Goal: Task Accomplishment & Management: Complete application form

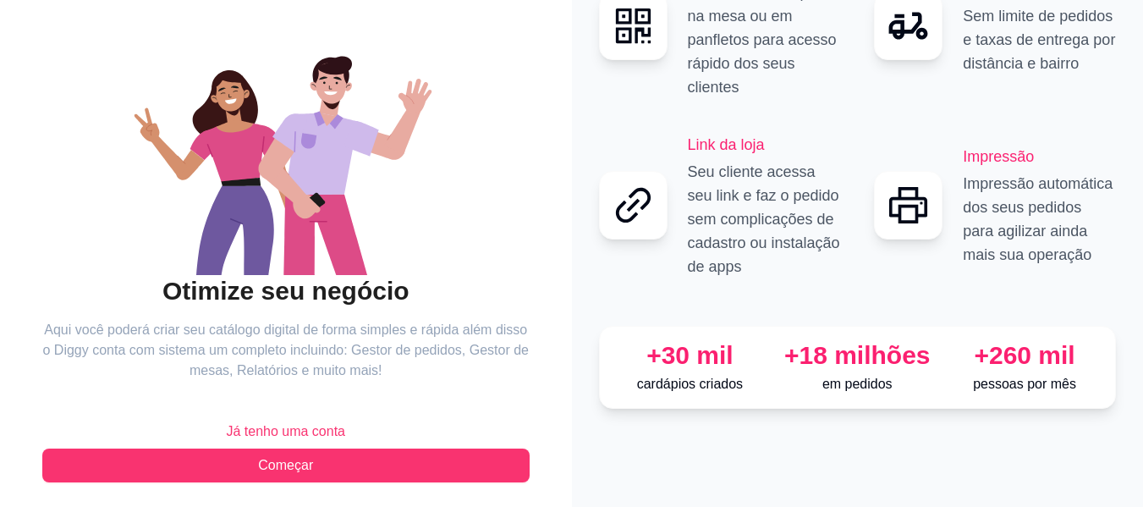
scroll to position [137, 0]
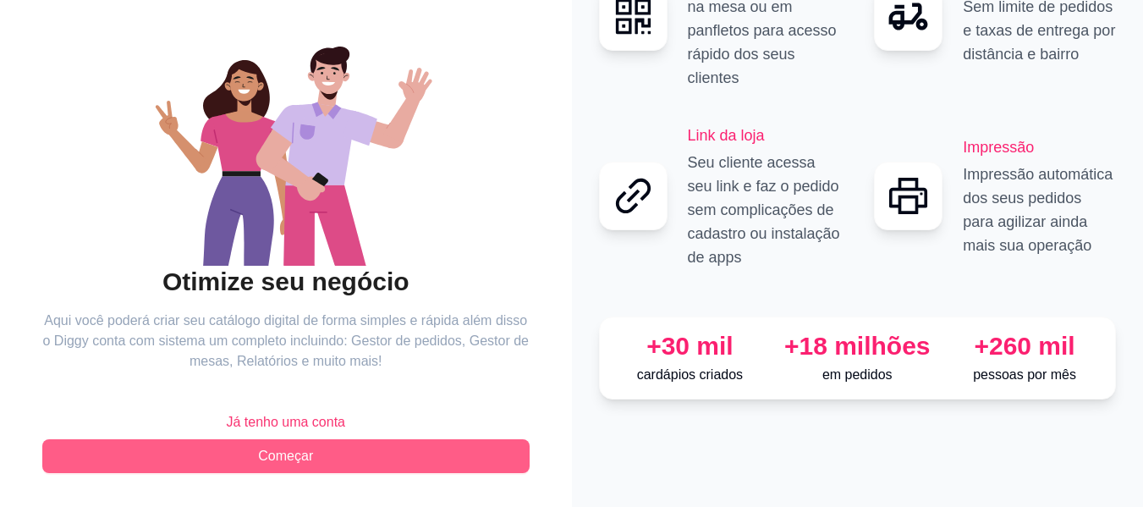
click at [322, 456] on button "Começar" at bounding box center [285, 456] width 487 height 34
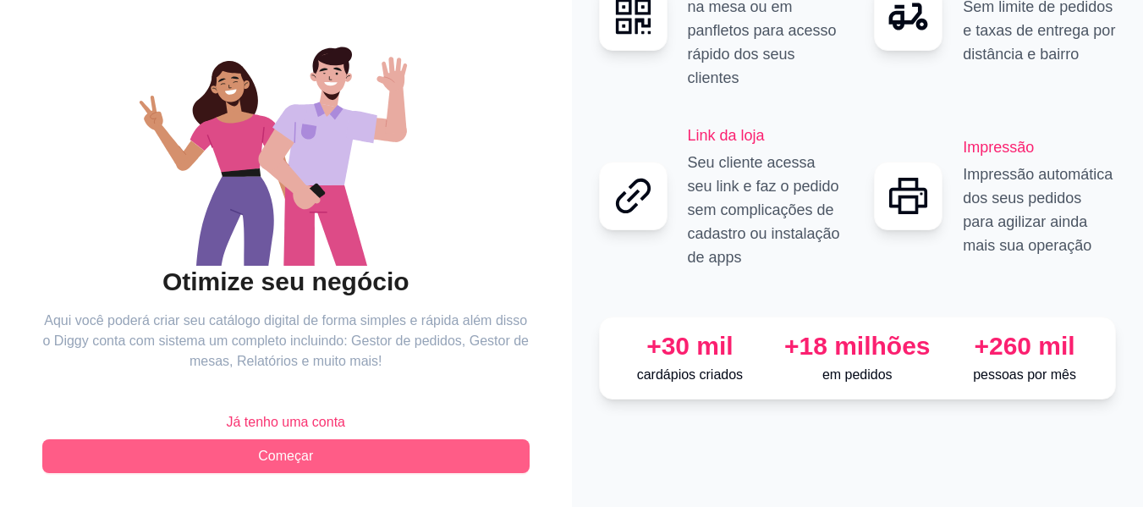
scroll to position [6, 0]
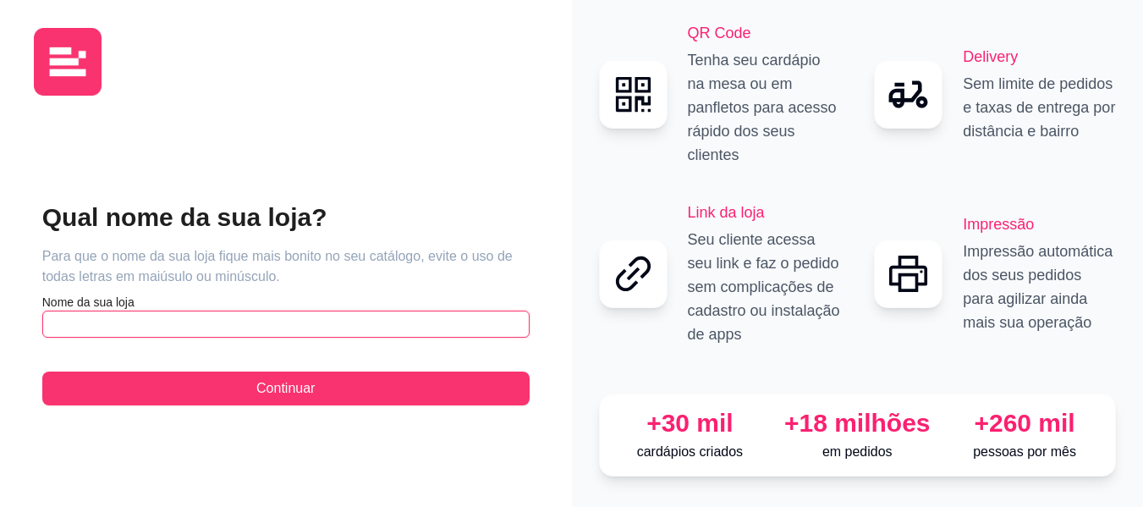
click at [259, 310] on input "text" at bounding box center [285, 323] width 487 height 27
type input "e"
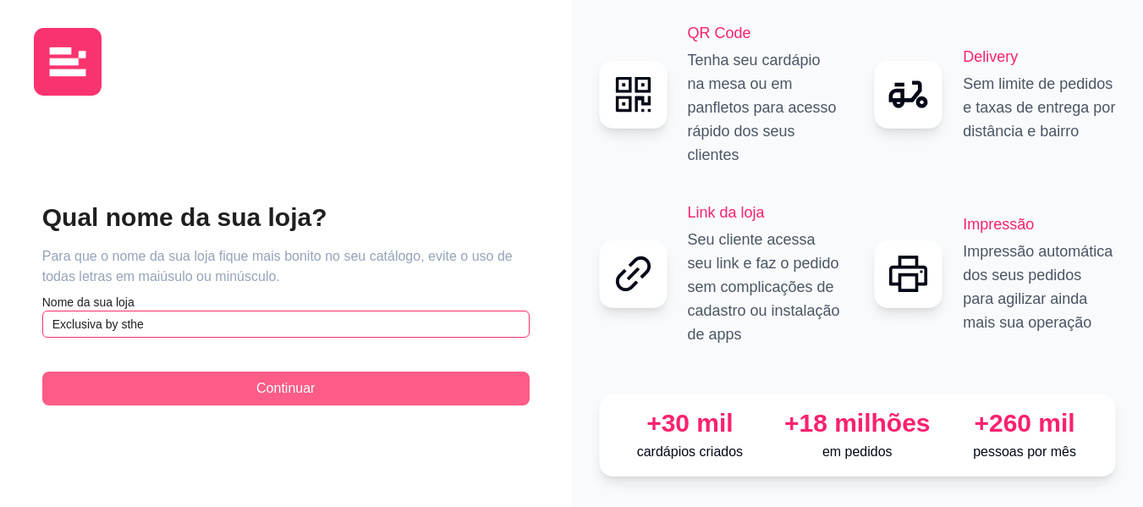
type input "Exclusiva by sthe"
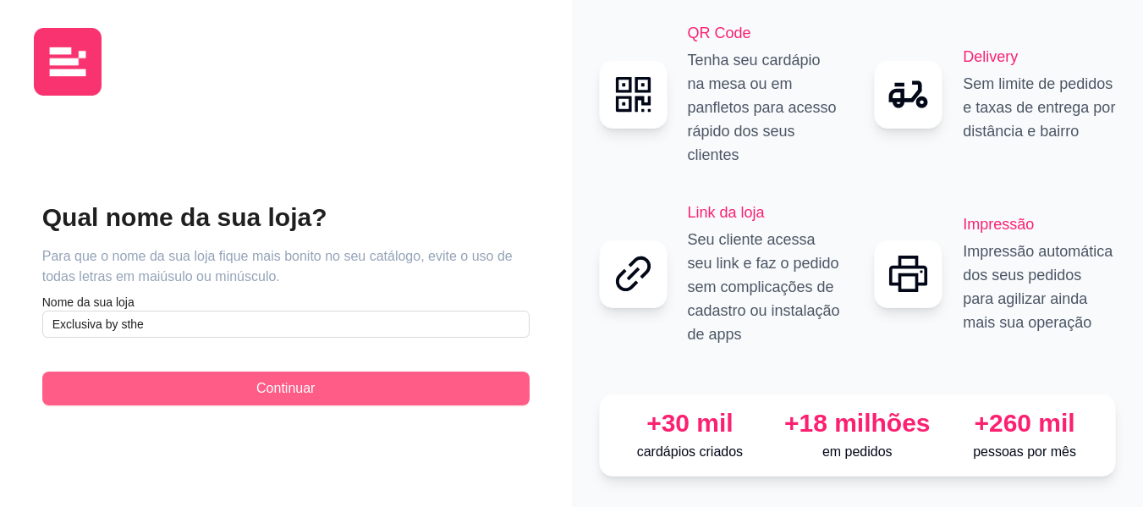
click at [240, 382] on button "Continuar" at bounding box center [285, 388] width 487 height 34
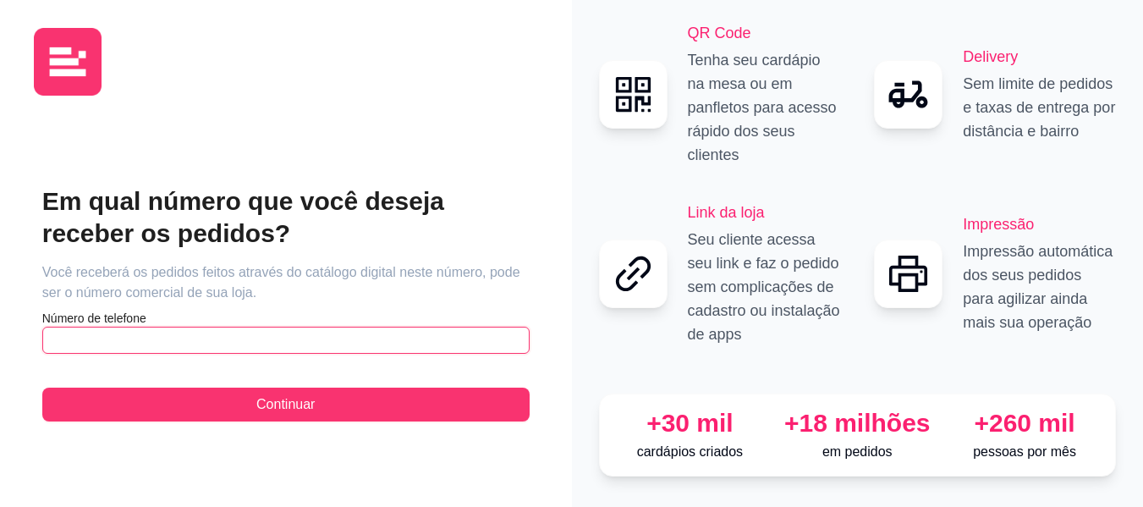
click at [223, 327] on input "text" at bounding box center [285, 340] width 487 height 27
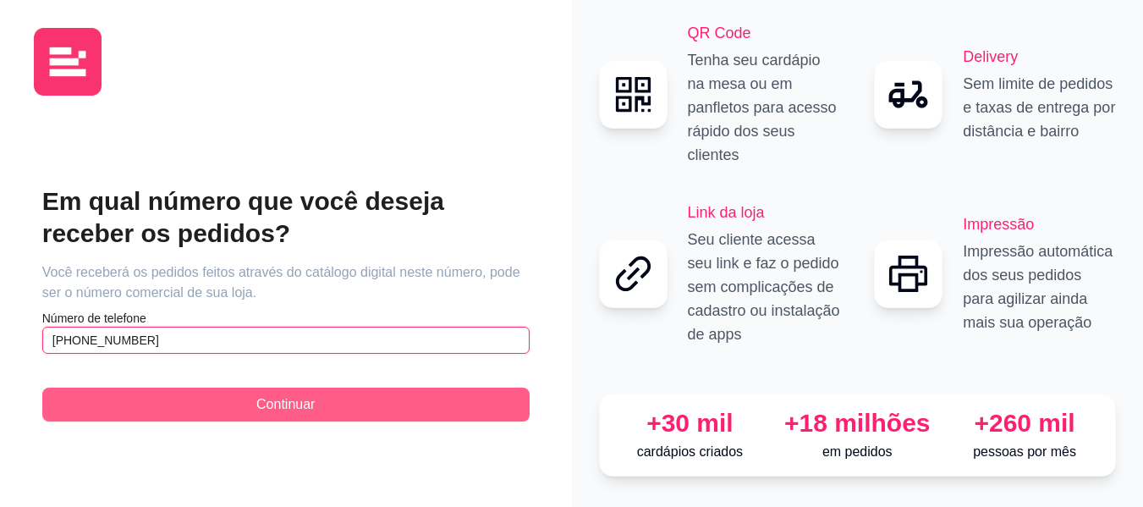
type input "[PHONE_NUMBER]"
click at [235, 398] on button "Continuar" at bounding box center [285, 404] width 487 height 34
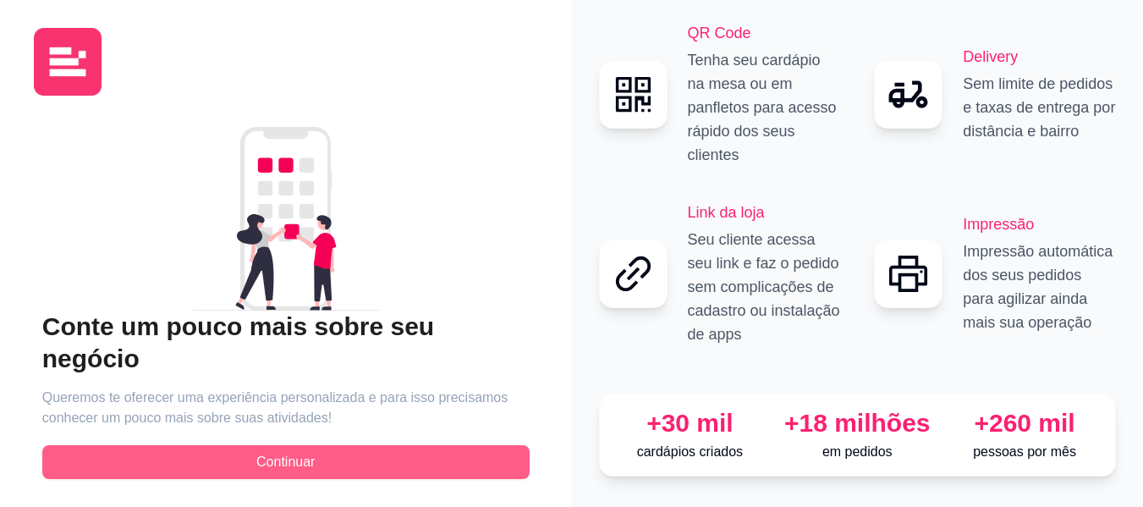
click at [235, 445] on button "Continuar" at bounding box center [285, 462] width 487 height 34
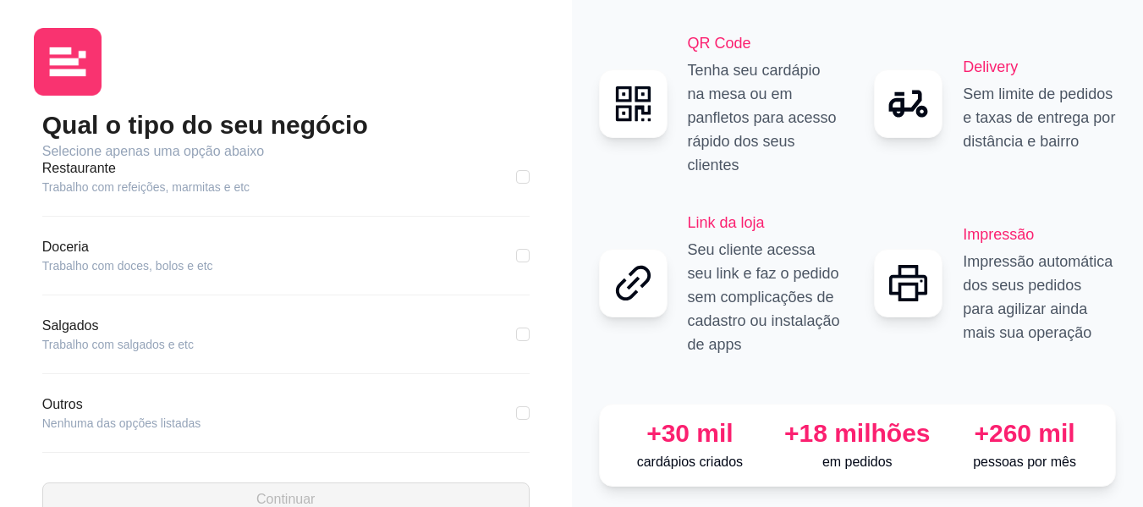
scroll to position [343, 0]
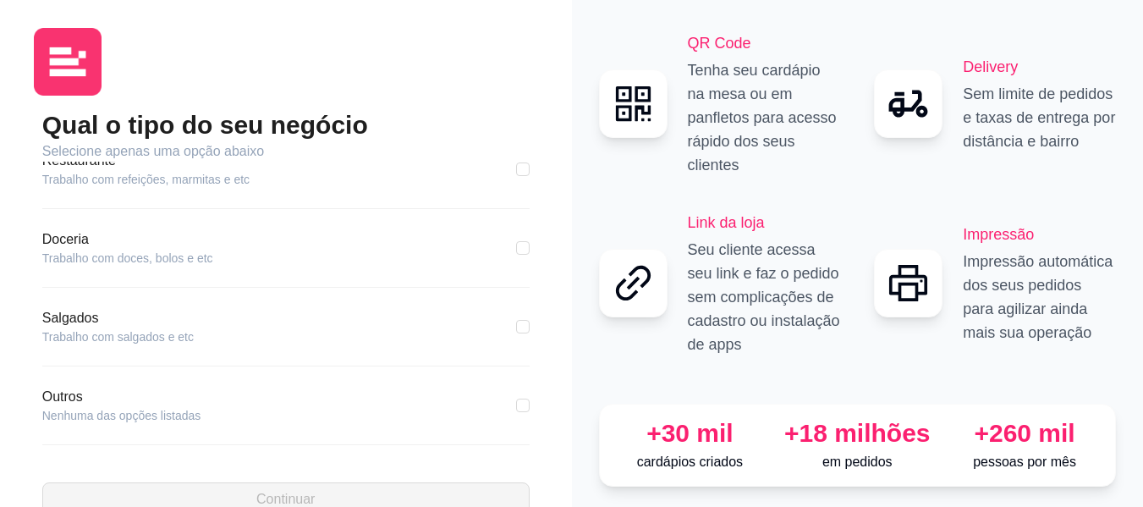
click at [476, 416] on div "Outros Nenhuma das opções listadas" at bounding box center [285, 405] width 487 height 37
click at [516, 400] on input "checkbox" at bounding box center [523, 405] width 14 height 14
checkbox input "true"
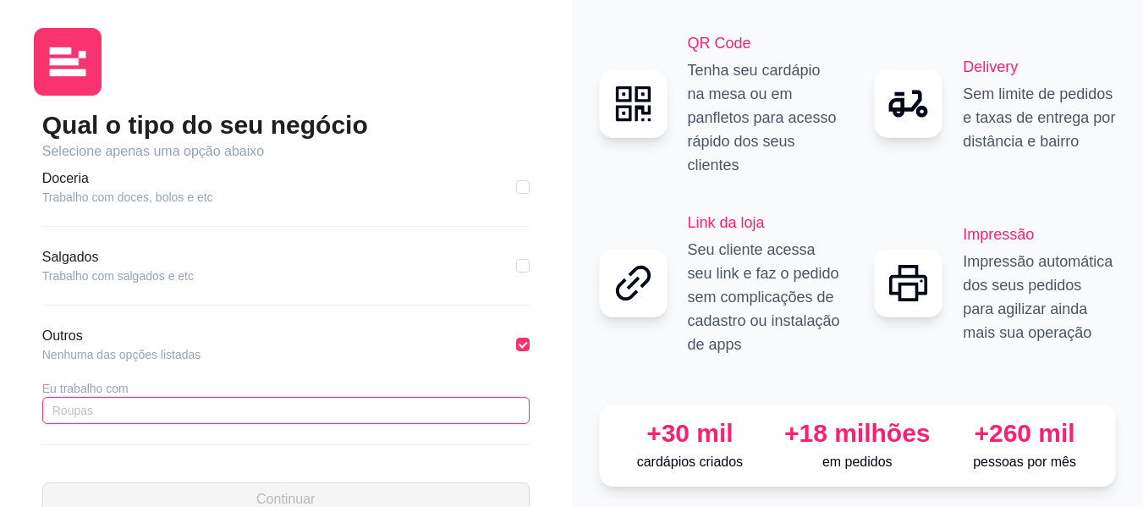
click at [410, 420] on input "text" at bounding box center [285, 410] width 487 height 27
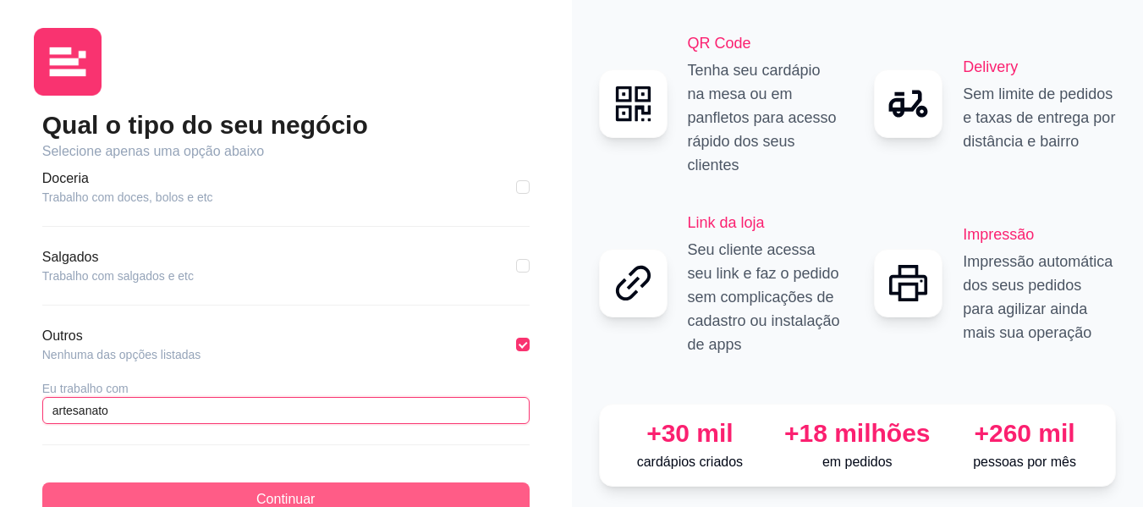
type input "artesanato"
click at [264, 493] on span "Continuar" at bounding box center [285, 499] width 58 height 20
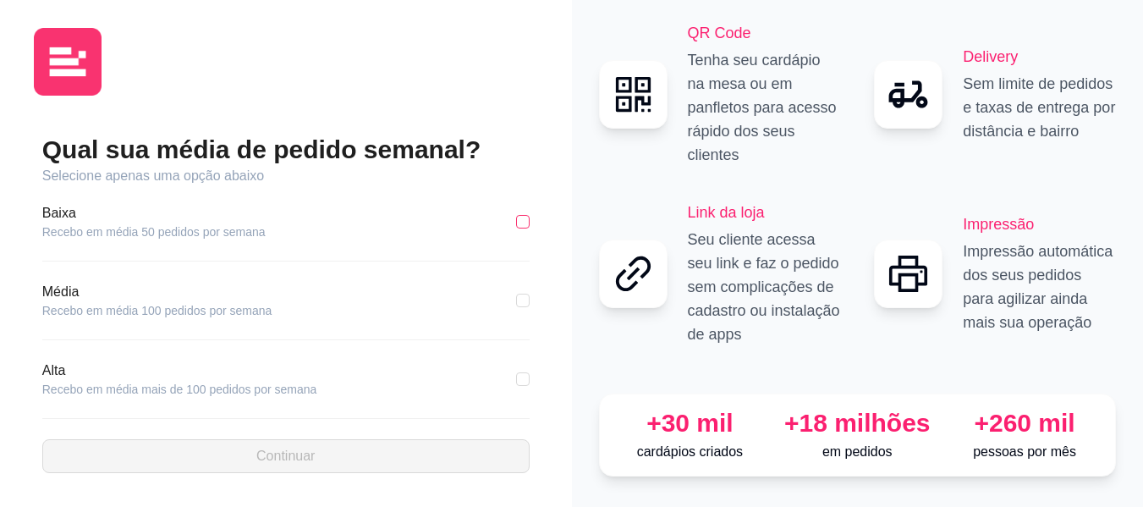
click at [519, 217] on label at bounding box center [523, 221] width 14 height 19
click at [519, 217] on input "checkbox" at bounding box center [523, 222] width 14 height 14
checkbox input "true"
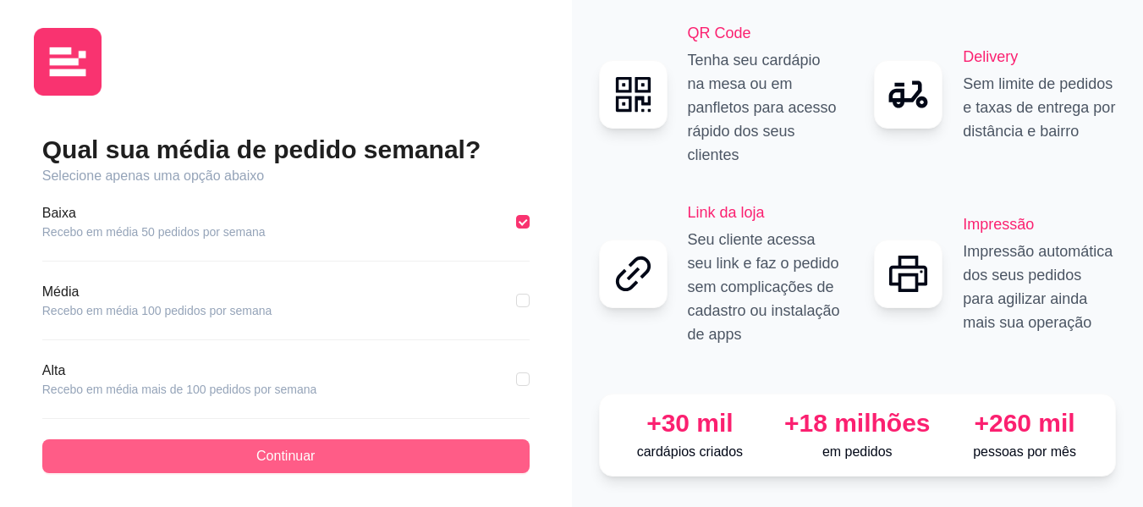
click at [415, 453] on button "Continuar" at bounding box center [285, 456] width 487 height 34
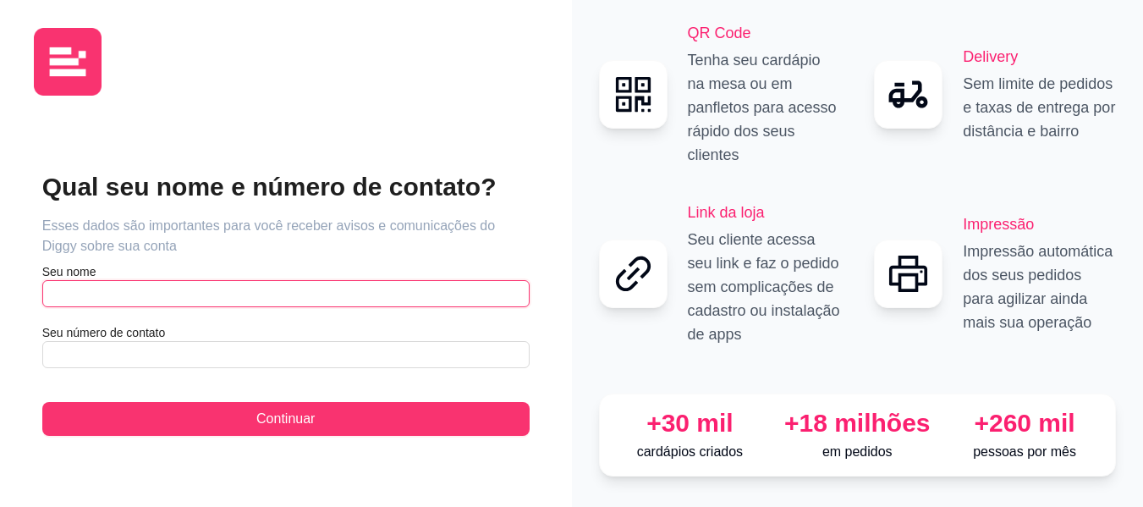
click at [304, 280] on input "text" at bounding box center [285, 293] width 487 height 27
type input "[PERSON_NAME]"
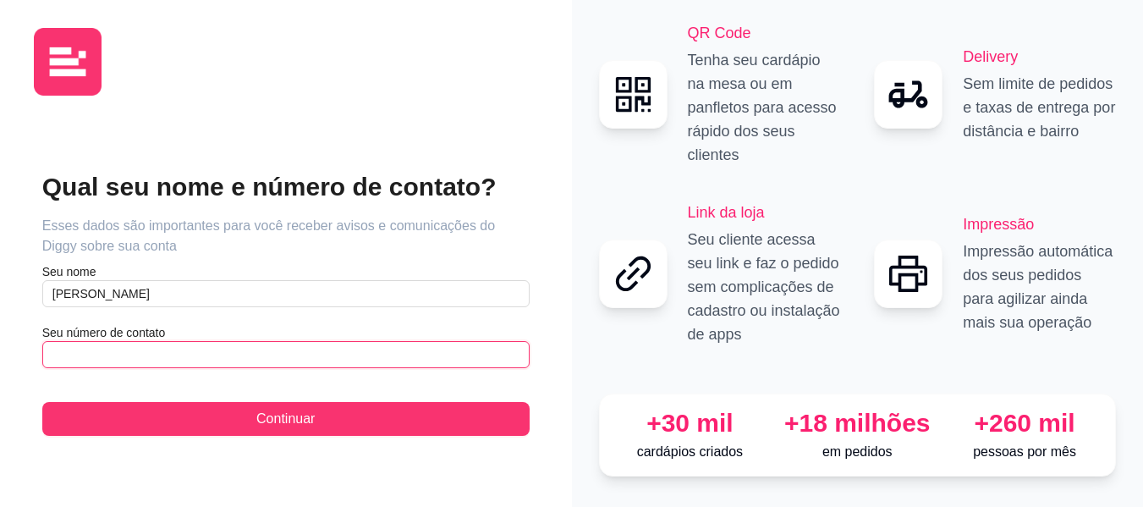
click at [277, 351] on input "text" at bounding box center [285, 354] width 487 height 27
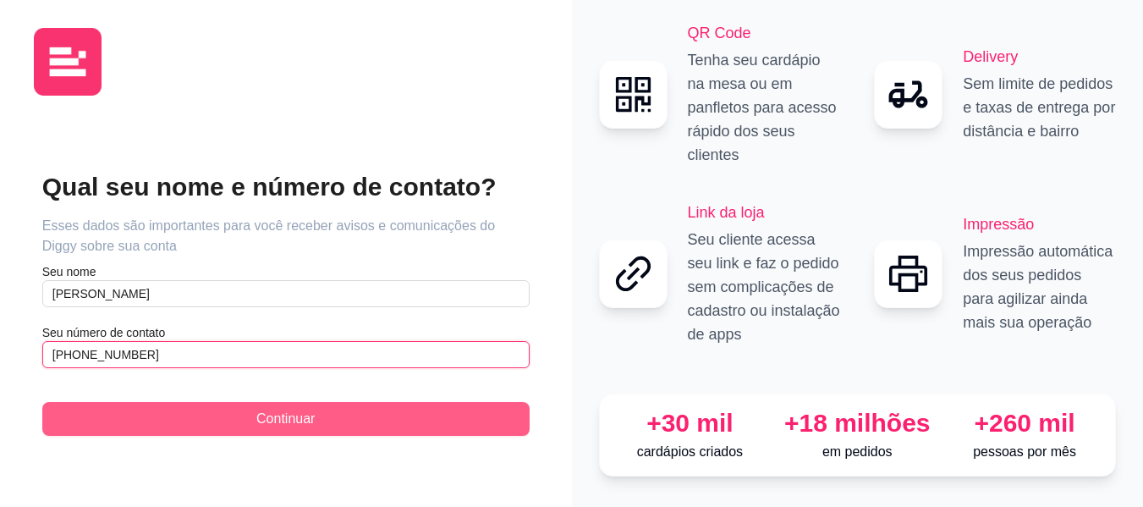
type input "[PHONE_NUMBER]"
click at [272, 409] on span "Continuar" at bounding box center [285, 419] width 58 height 20
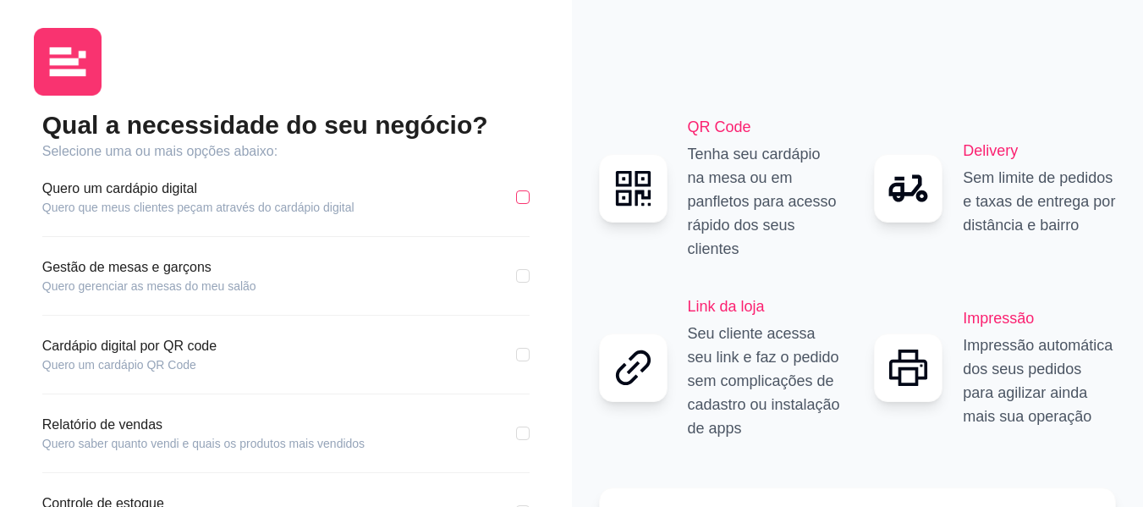
click at [519, 196] on input "checkbox" at bounding box center [523, 197] width 14 height 14
checkbox input "true"
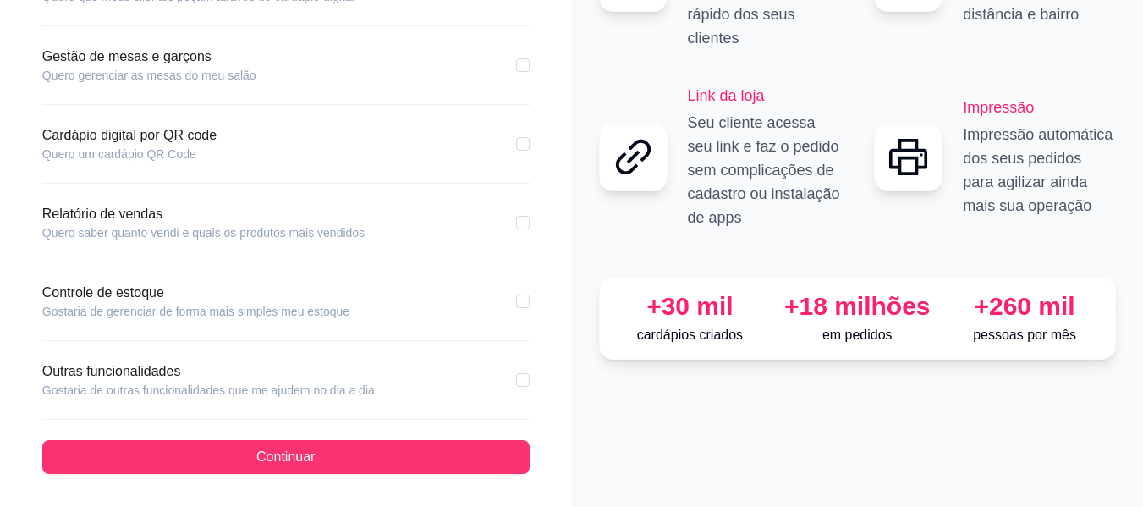
scroll to position [217, 0]
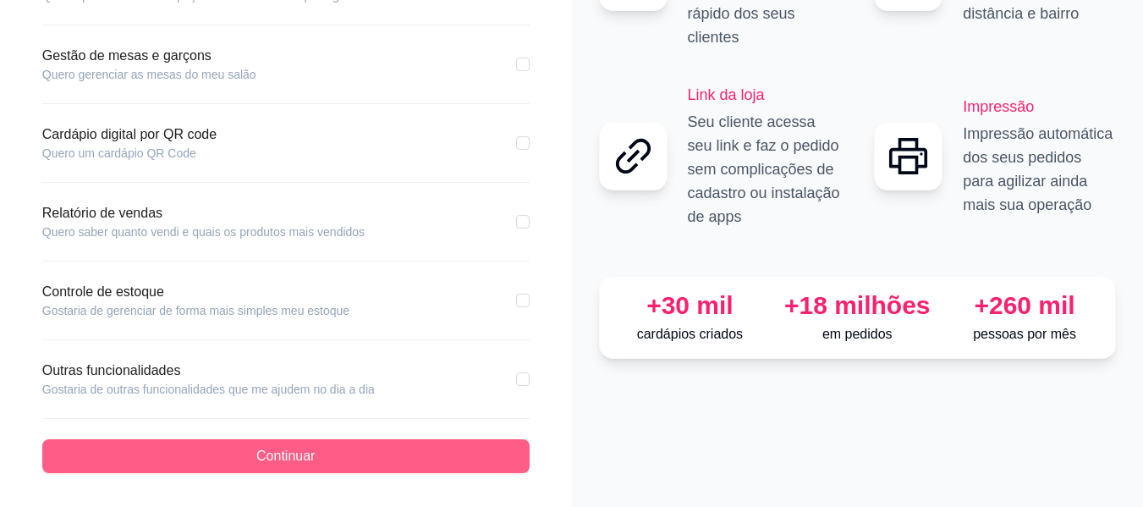
click at [303, 454] on span "Continuar" at bounding box center [285, 456] width 58 height 20
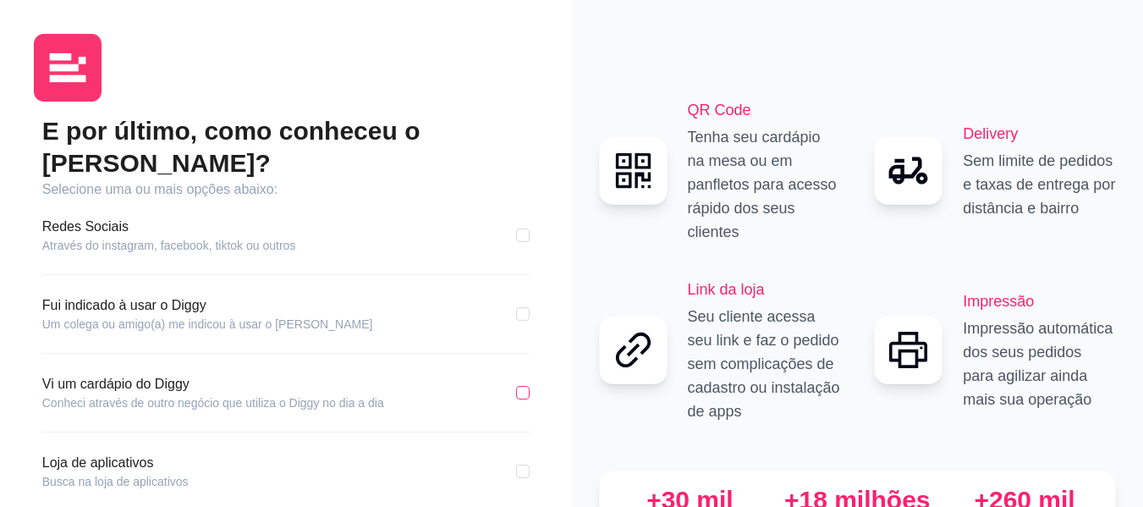
click at [518, 386] on input "checkbox" at bounding box center [523, 393] width 14 height 14
checkbox input "true"
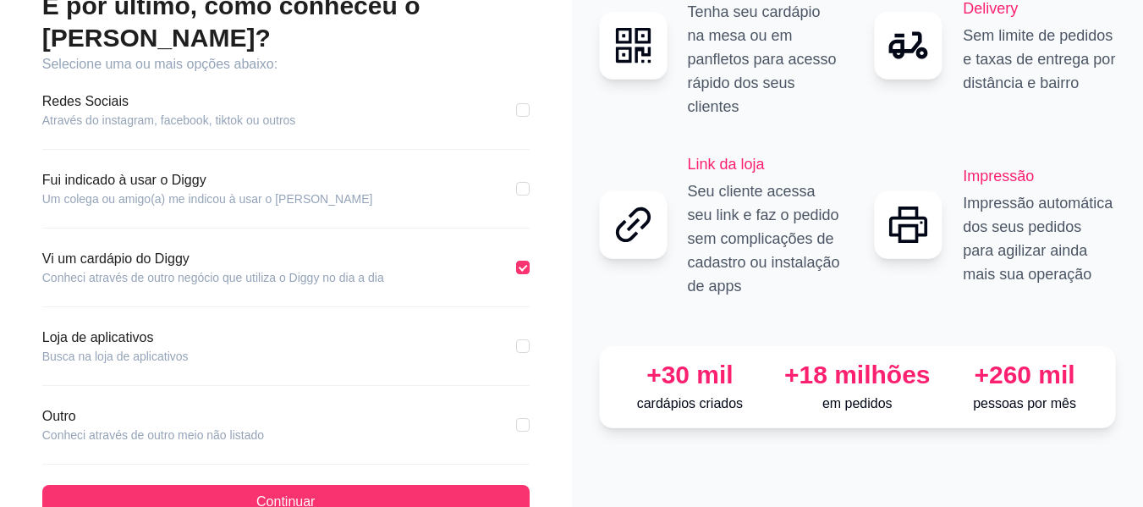
scroll to position [139, 0]
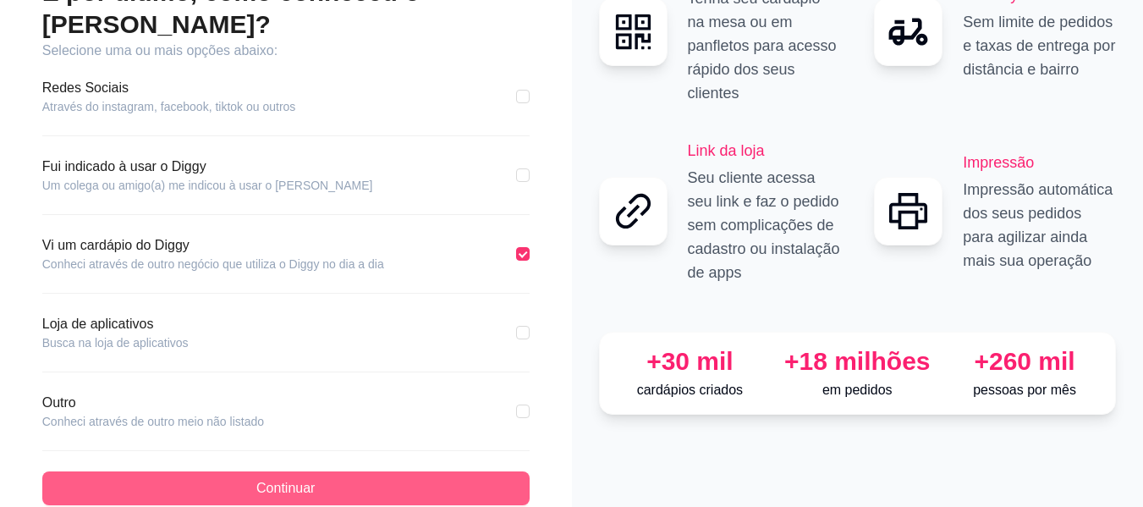
click at [211, 471] on button "Continuar" at bounding box center [285, 488] width 487 height 34
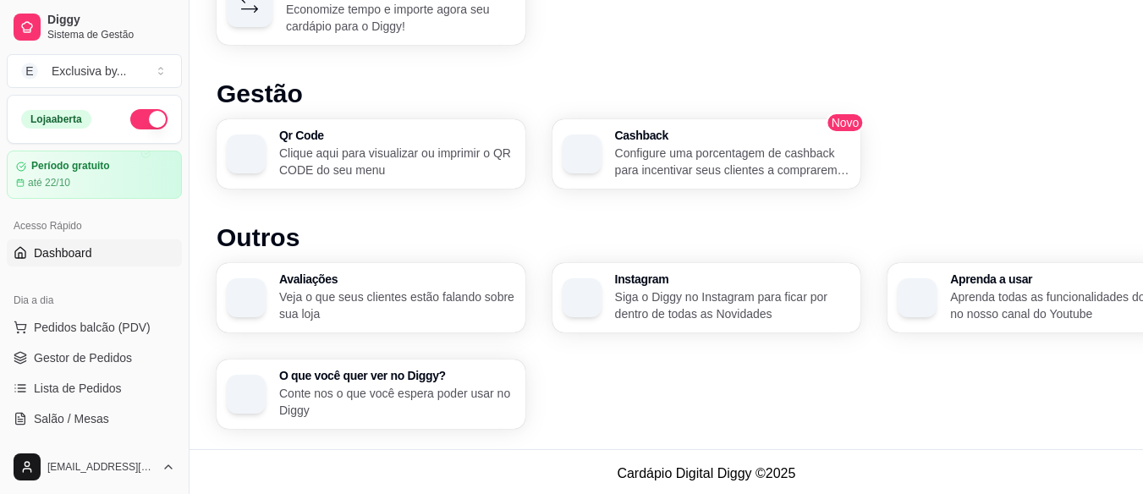
scroll to position [1126, 0]
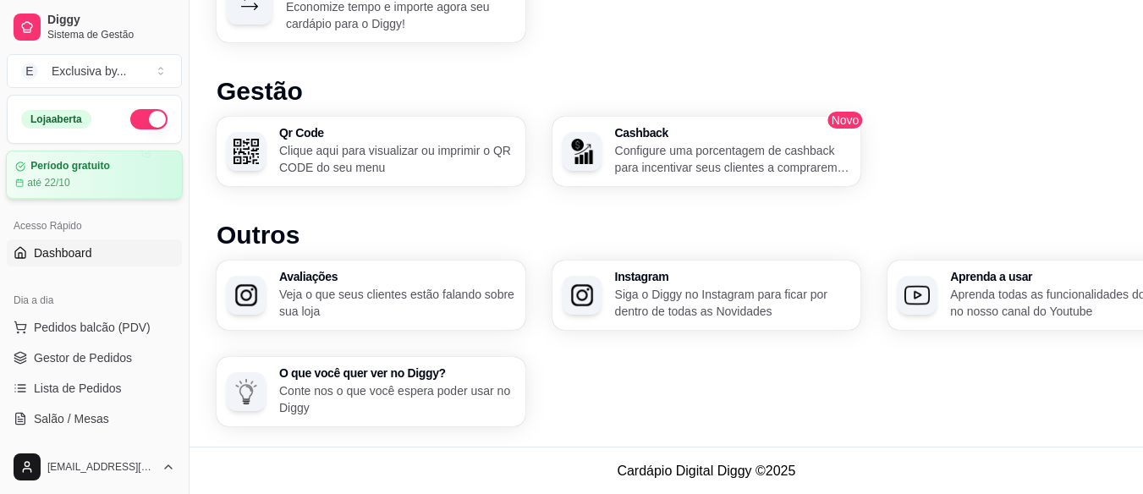
click at [107, 162] on article "Período gratuito" at bounding box center [70, 166] width 80 height 13
click at [134, 121] on button "button" at bounding box center [148, 119] width 37 height 20
drag, startPoint x: 182, startPoint y: 148, endPoint x: 183, endPoint y: 216, distance: 67.7
click at [183, 216] on button "Toggle Sidebar" at bounding box center [189, 247] width 14 height 494
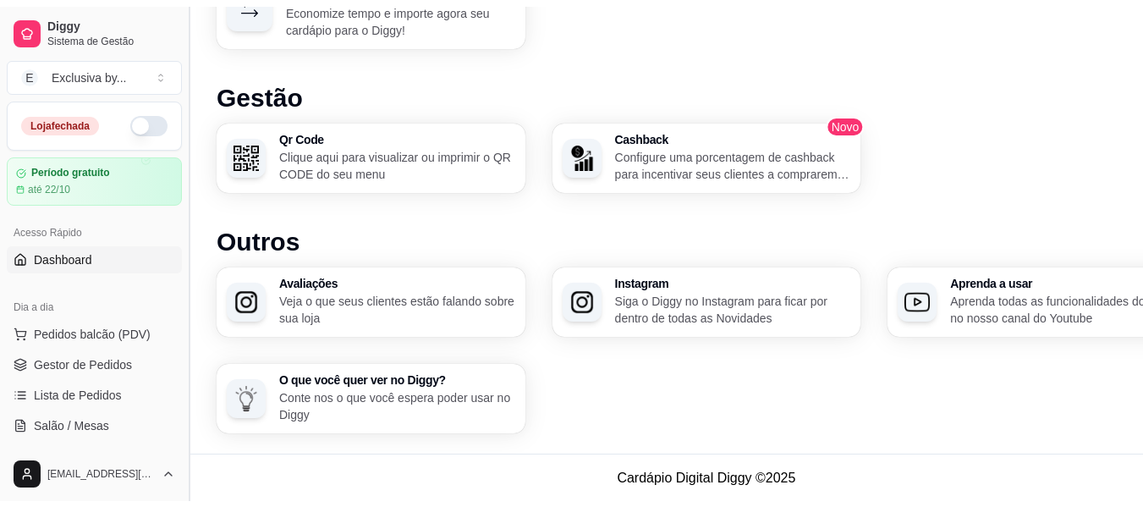
scroll to position [1102, 0]
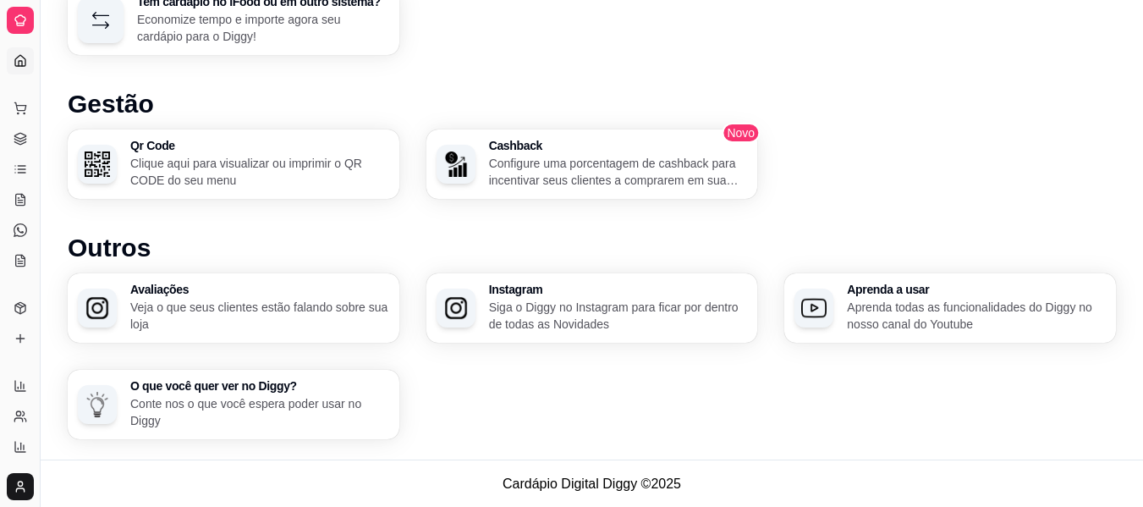
drag, startPoint x: 41, startPoint y: 215, endPoint x: 171, endPoint y: 218, distance: 130.3
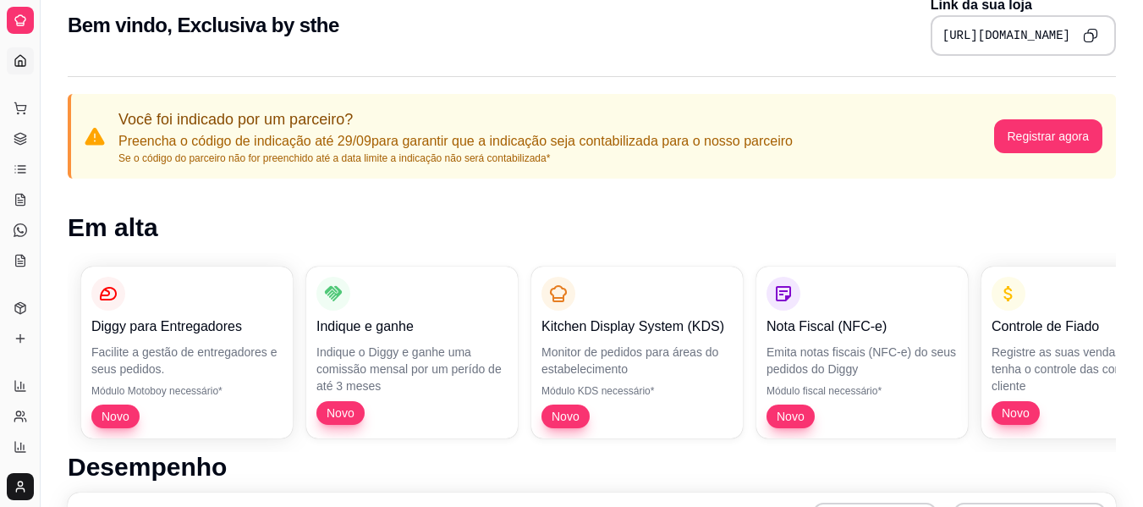
scroll to position [0, 0]
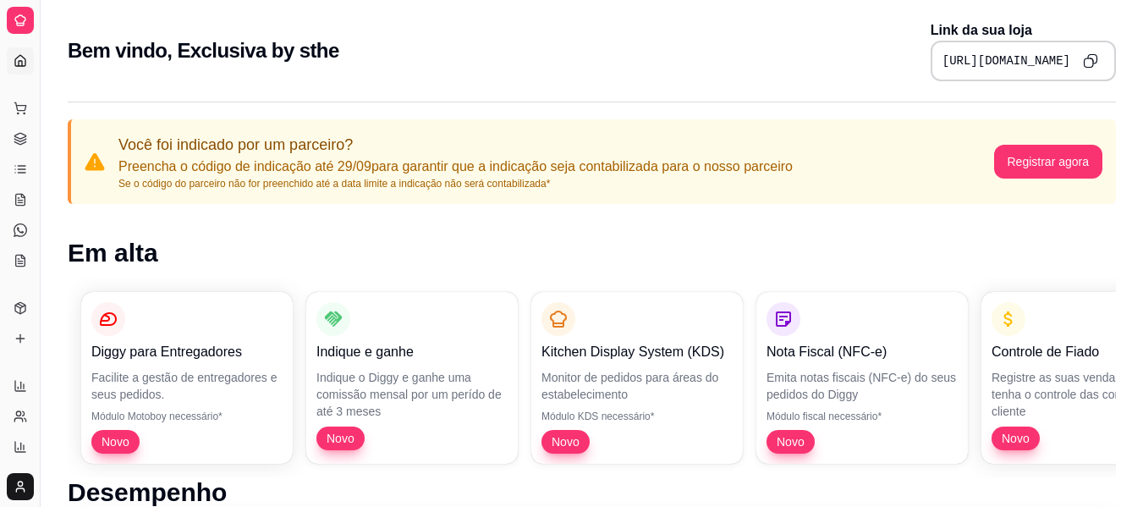
click at [21, 70] on div "Dia a dia" at bounding box center [20, 81] width 26 height 27
click at [20, 60] on icon at bounding box center [21, 61] width 14 height 14
click at [52, 76] on div "Bem vindo, Exclusiva by sthe Link da sua loja [URL][DOMAIN_NAME]" at bounding box center [592, 45] width 1102 height 91
click at [20, 115] on button "Pedidos balcão (PDV)" at bounding box center [20, 108] width 27 height 27
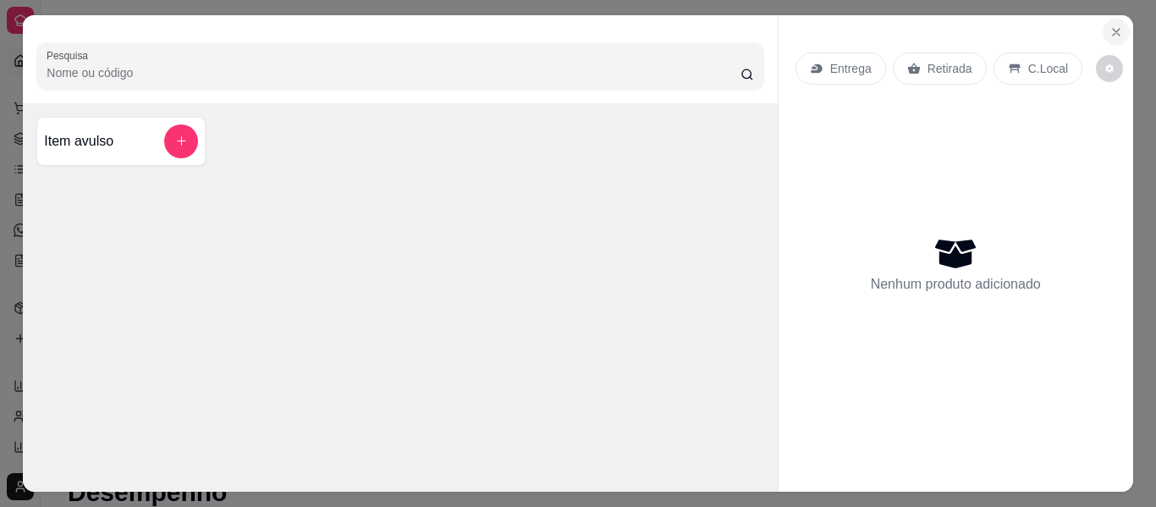
click at [1111, 25] on icon "Close" at bounding box center [1116, 32] width 14 height 14
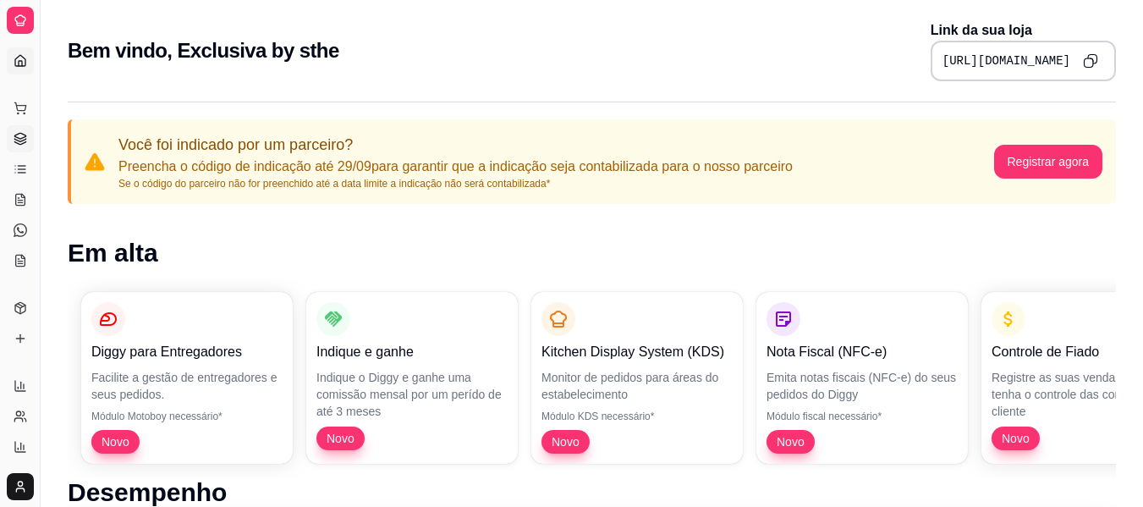
click at [21, 132] on icon at bounding box center [21, 139] width 14 height 14
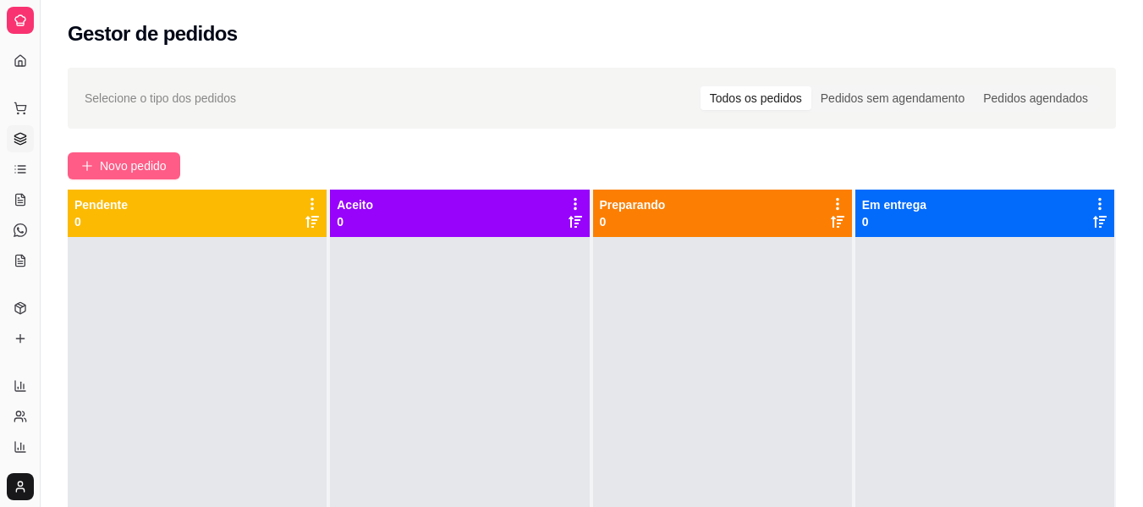
click at [151, 161] on span "Novo pedido" at bounding box center [133, 166] width 67 height 19
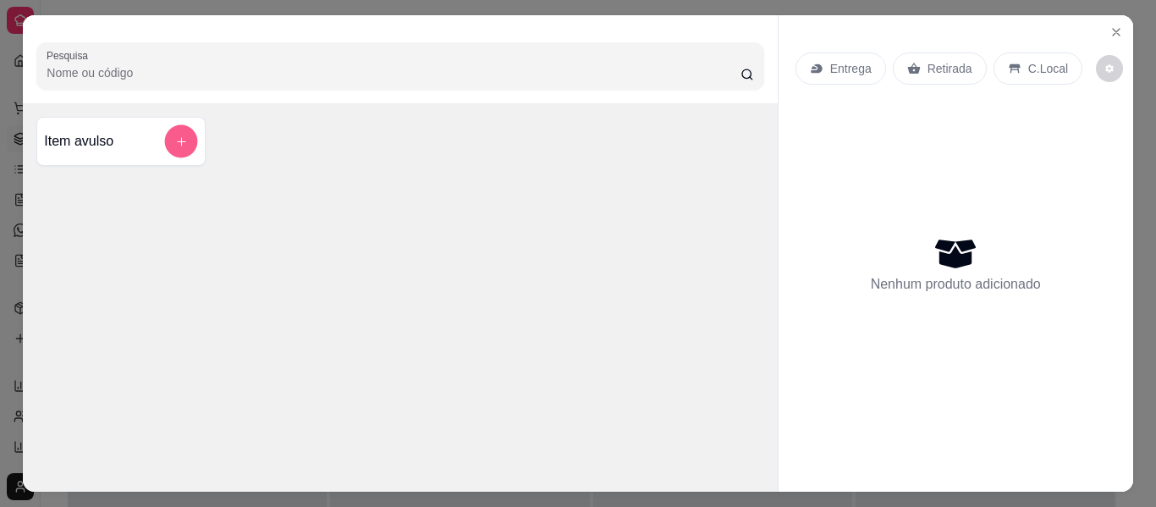
click at [178, 136] on icon "add-separate-item" at bounding box center [181, 141] width 13 height 13
click at [1109, 25] on icon "Close" at bounding box center [1116, 32] width 14 height 14
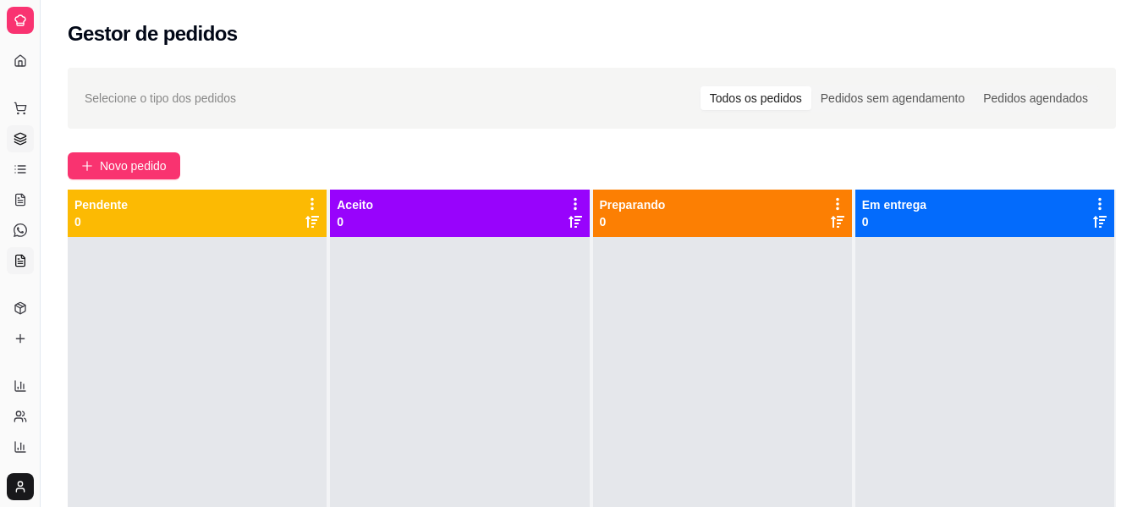
click at [19, 260] on icon at bounding box center [21, 261] width 14 height 14
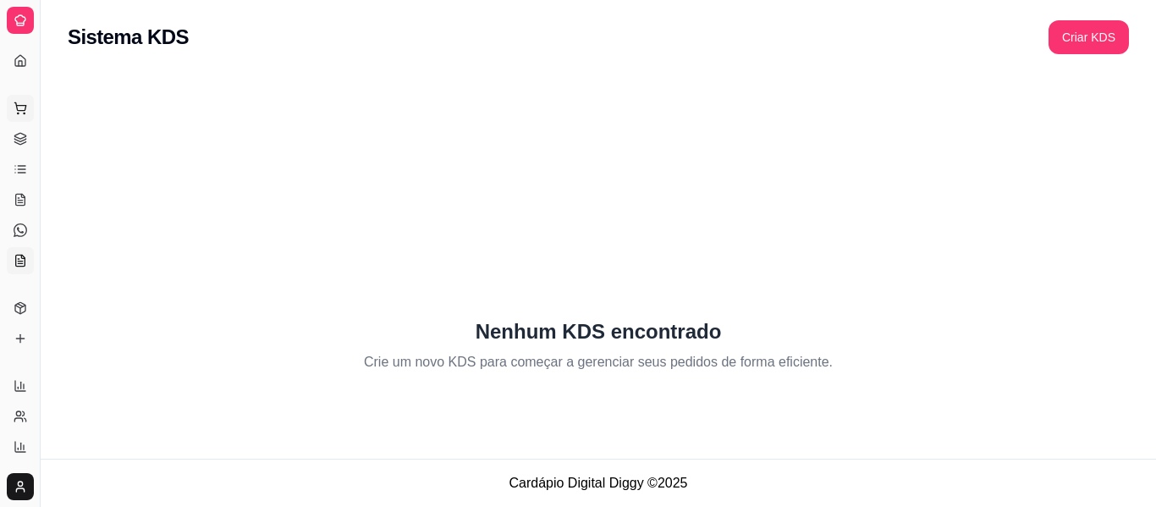
click at [19, 100] on button "Pedidos balcão (PDV)" at bounding box center [20, 108] width 27 height 27
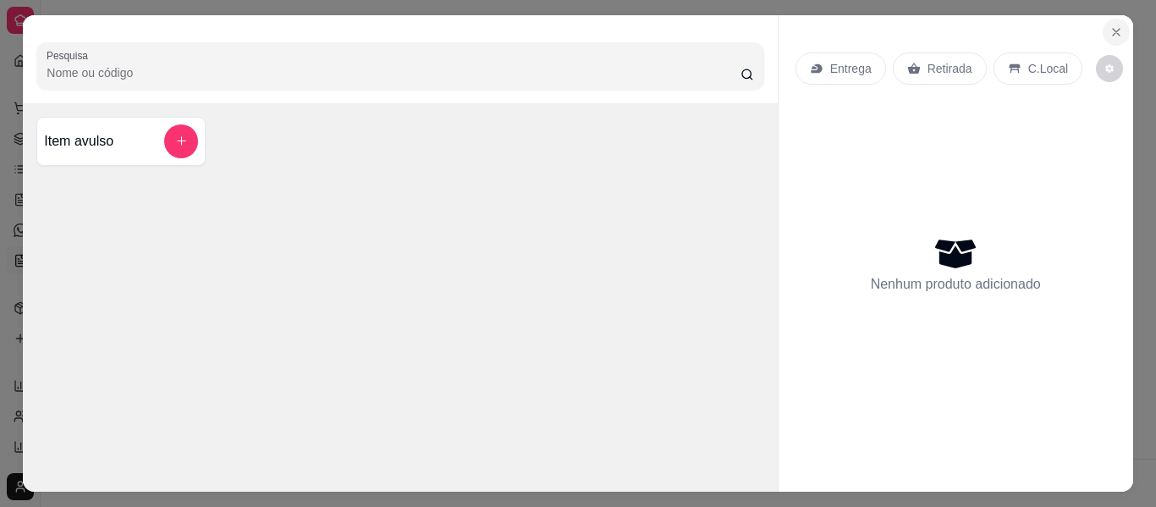
click at [1113, 29] on icon "Close" at bounding box center [1116, 32] width 7 height 7
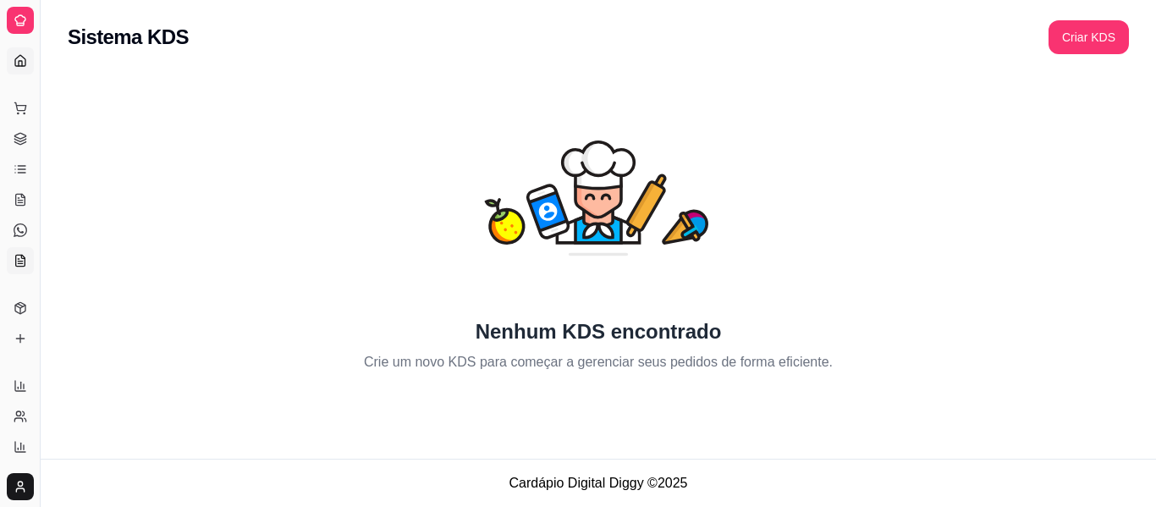
click at [12, 65] on link "Dashboard" at bounding box center [20, 60] width 27 height 27
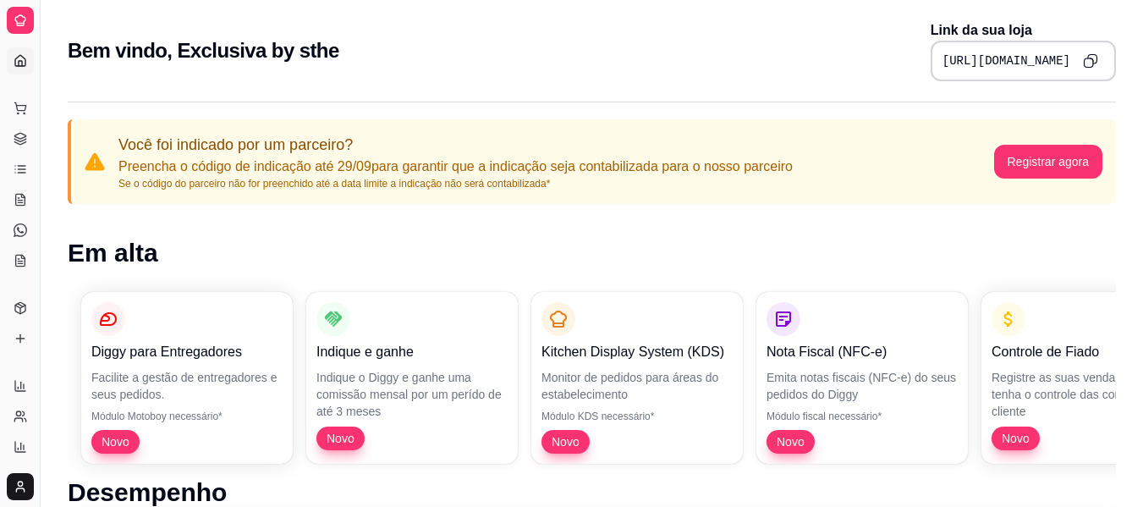
click at [13, 68] on div "Dia a dia" at bounding box center [20, 81] width 26 height 27
click at [19, 129] on link "Gestor de Pedidos" at bounding box center [20, 138] width 27 height 27
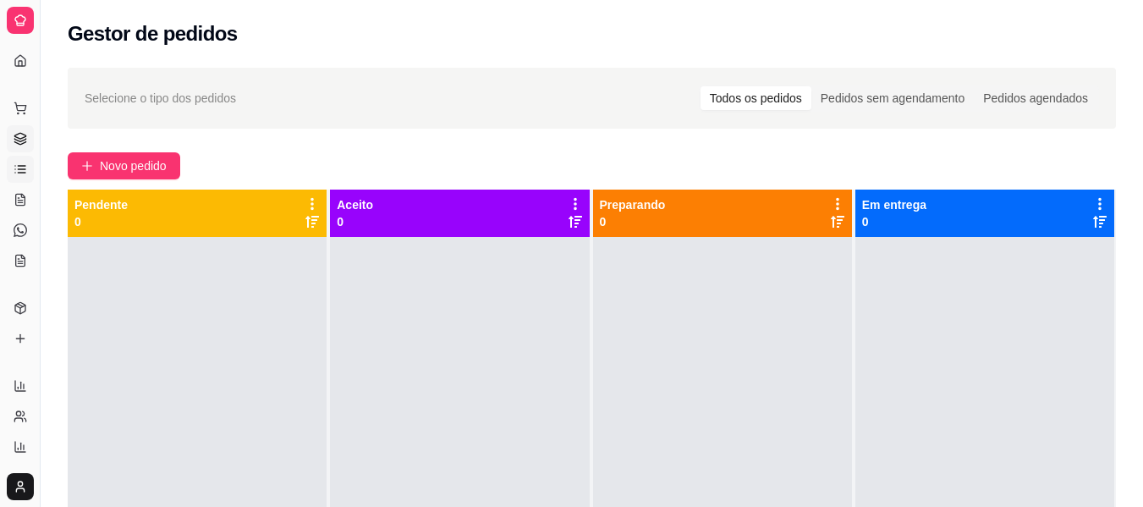
click at [18, 165] on icon at bounding box center [21, 169] width 14 height 14
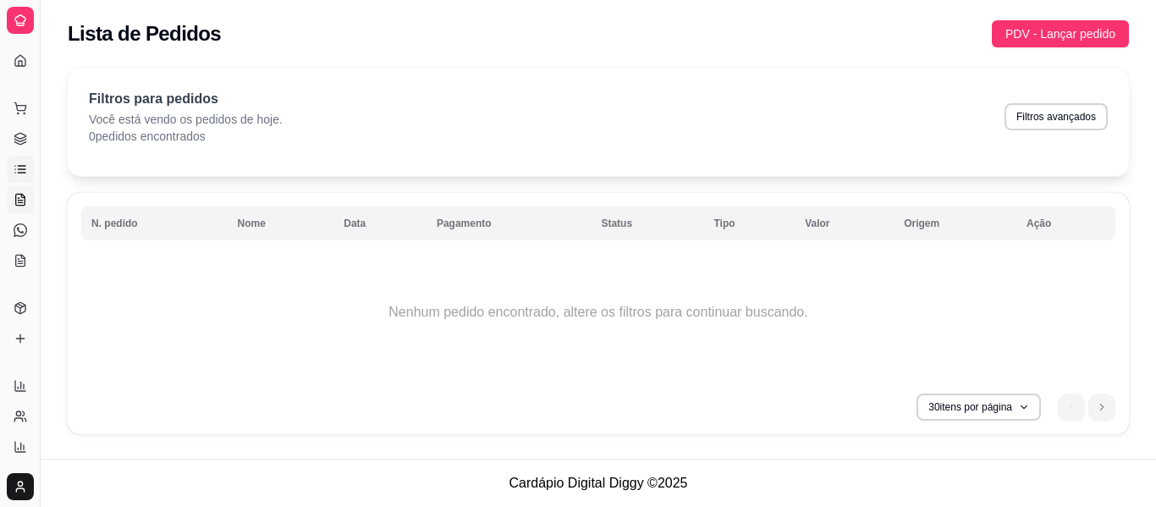
click at [22, 202] on icon at bounding box center [20, 202] width 4 height 0
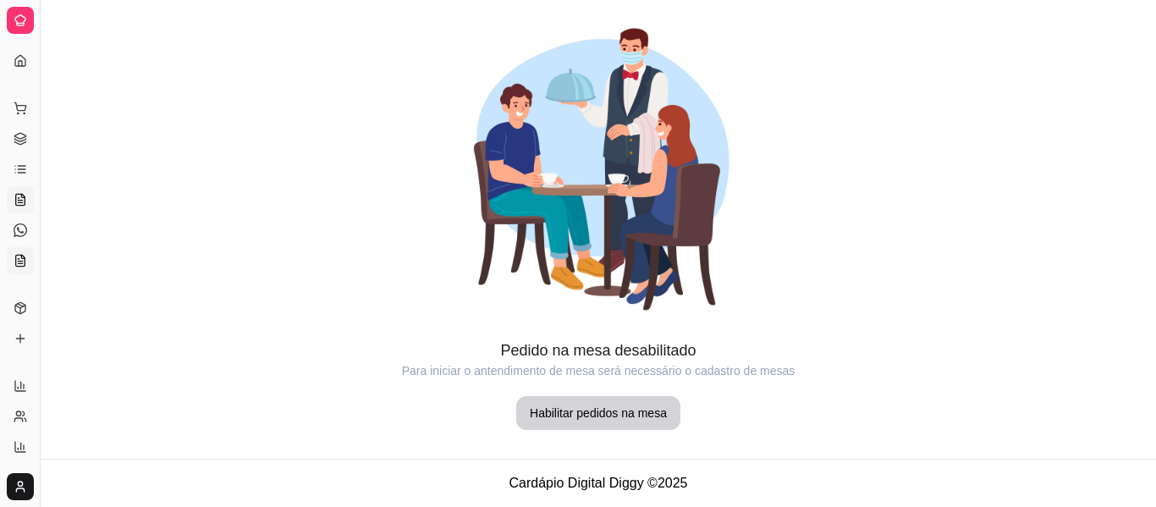
click at [17, 251] on link "KDS" at bounding box center [20, 260] width 27 height 27
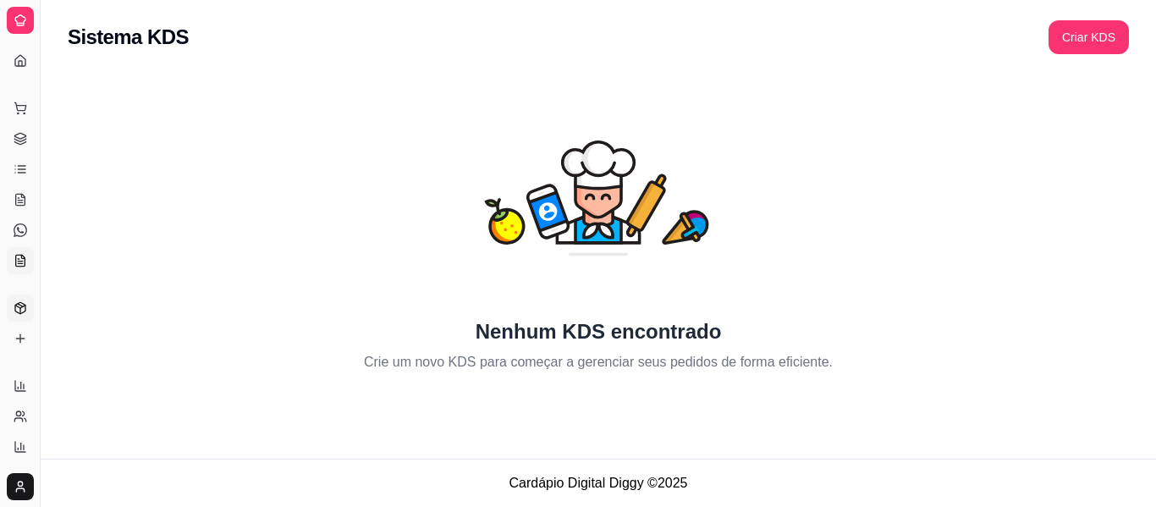
click at [15, 301] on icon at bounding box center [21, 308] width 14 height 14
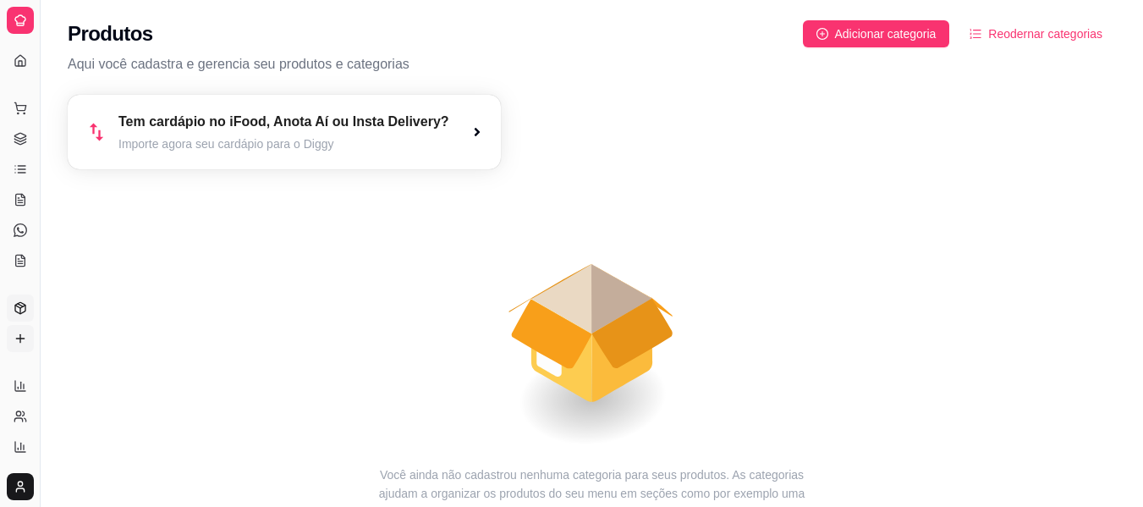
click at [20, 338] on icon at bounding box center [20, 338] width 0 height 8
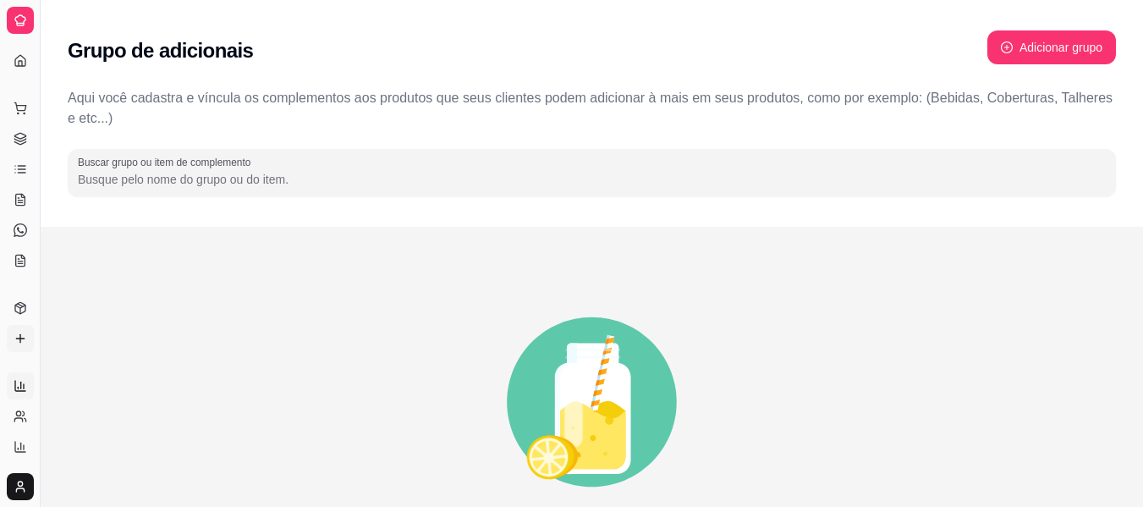
click at [16, 379] on icon at bounding box center [21, 386] width 14 height 14
select select "ALL"
select select "0"
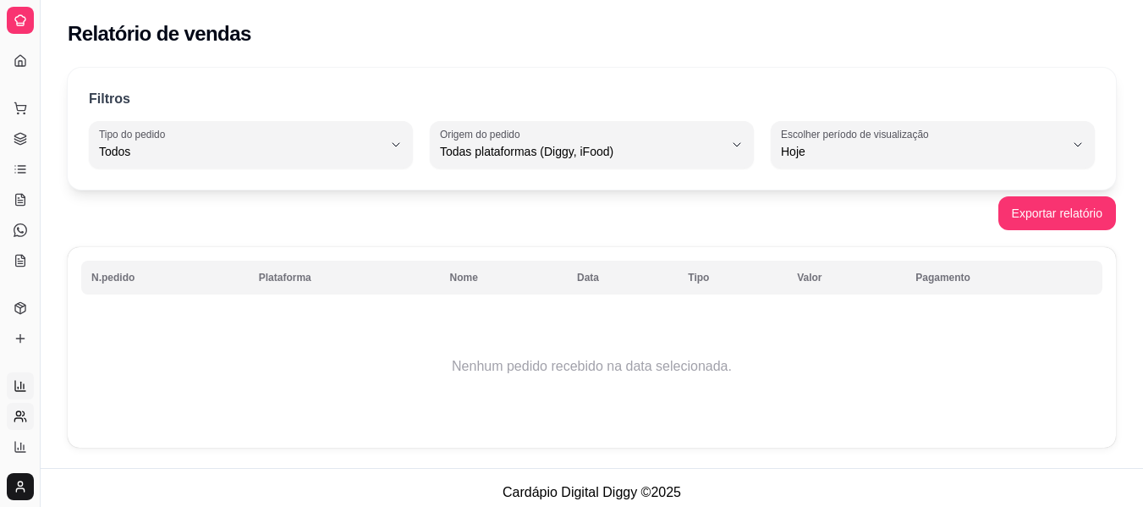
click at [12, 407] on link "Relatório de clientes" at bounding box center [20, 416] width 27 height 27
select select "30"
select select "HIGHEST_TOTAL_SPENT_WITH_ORDERS"
